Goal: Find specific page/section

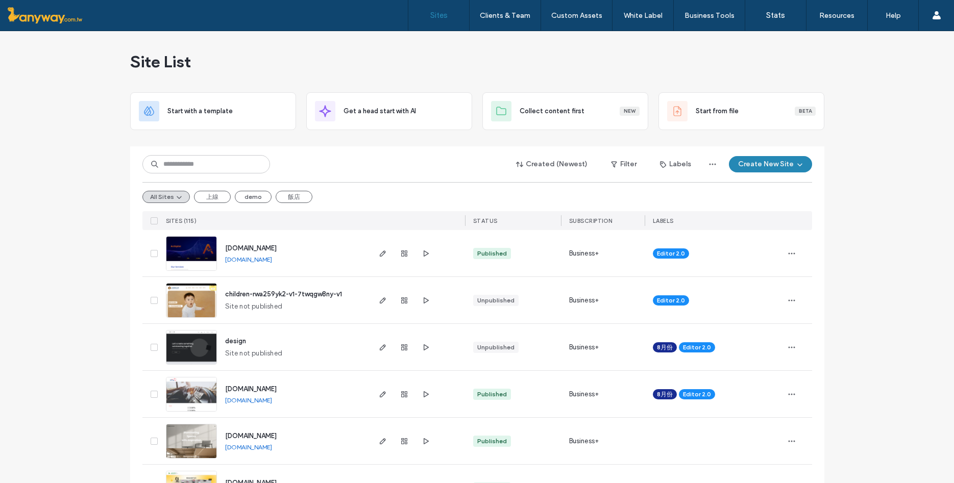
type input "*"
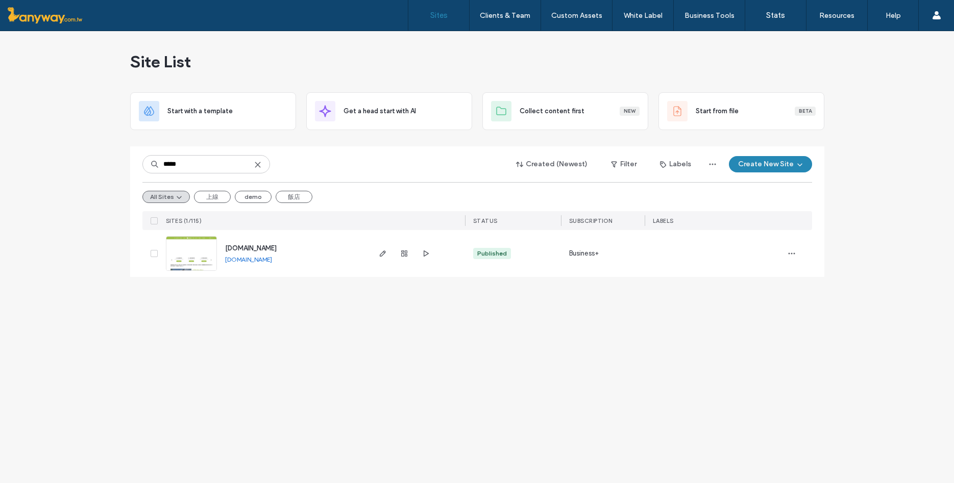
type input "*****"
click at [198, 253] on img at bounding box center [191, 271] width 50 height 69
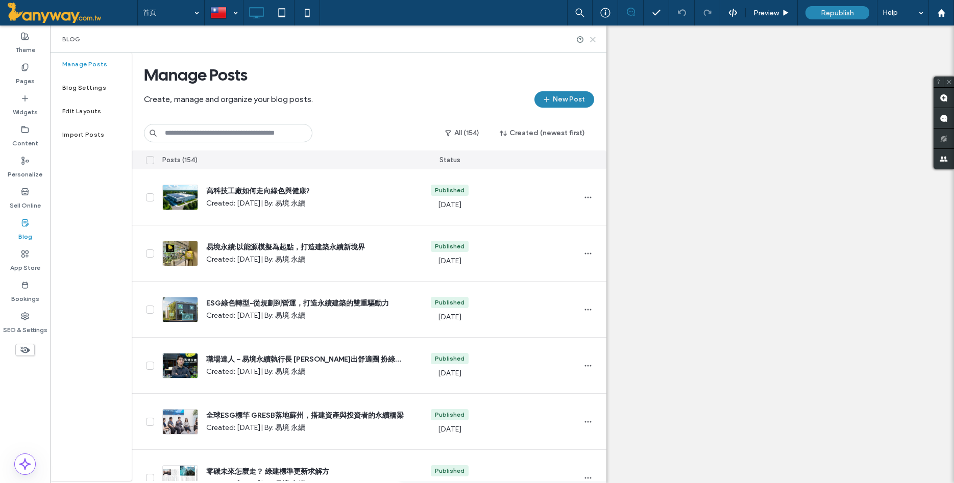
click at [593, 38] on icon at bounding box center [593, 40] width 8 height 8
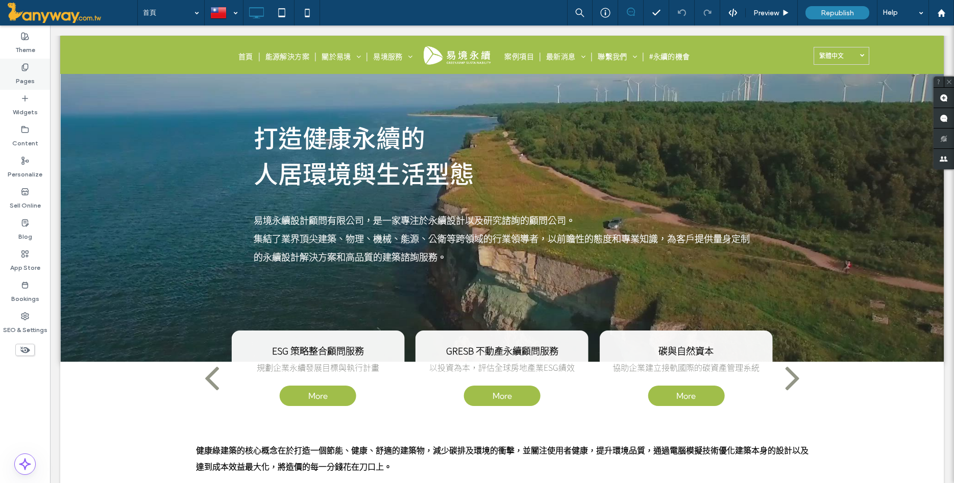
click at [27, 64] on use at bounding box center [25, 67] width 6 height 7
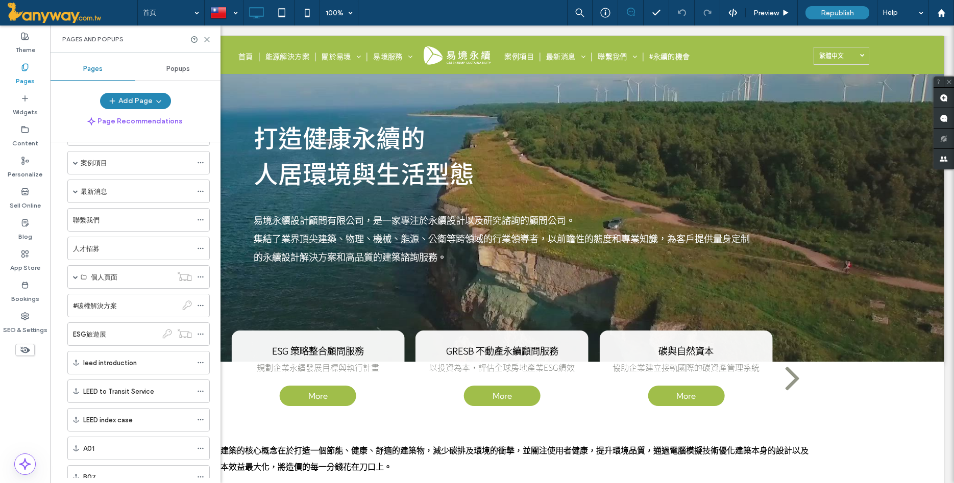
scroll to position [194, 0]
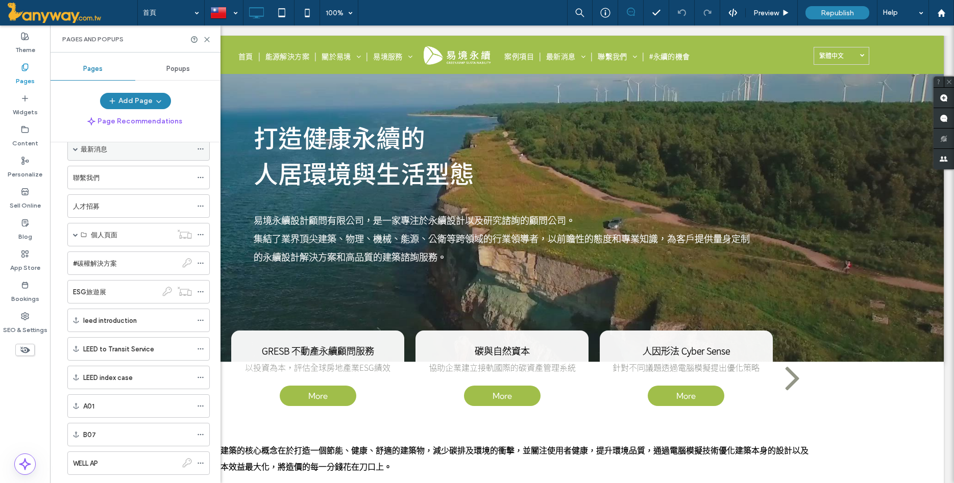
click at [116, 149] on div "最新消息" at bounding box center [136, 149] width 111 height 11
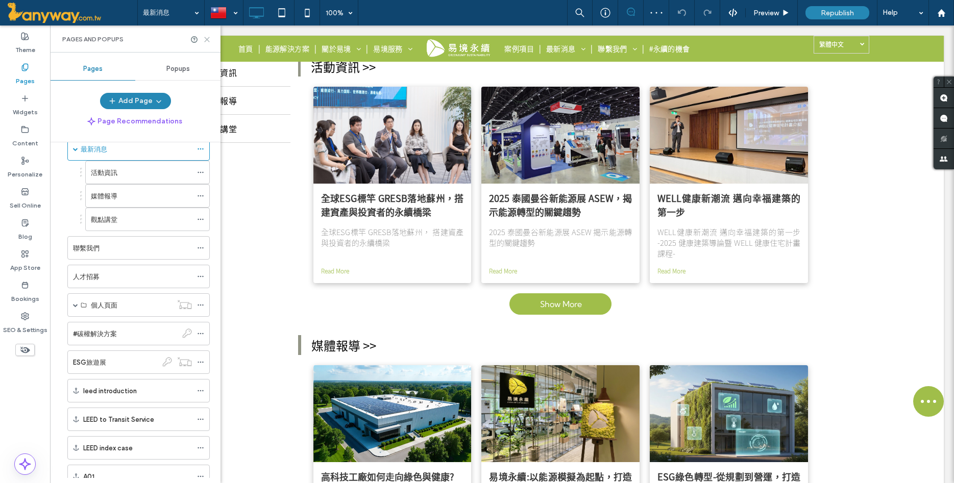
scroll to position [551, 0]
click at [207, 41] on icon at bounding box center [207, 40] width 8 height 8
